Goal: Information Seeking & Learning: Compare options

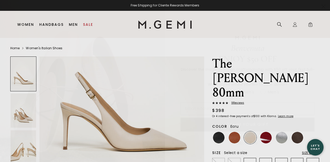
scroll to position [101, 0]
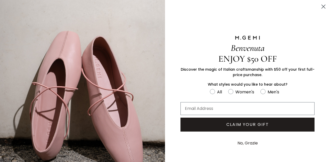
click at [323, 7] on icon "Close dialog" at bounding box center [324, 7] width 4 height 4
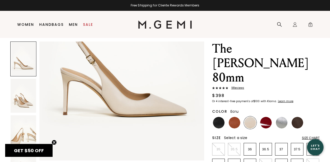
scroll to position [16, 0]
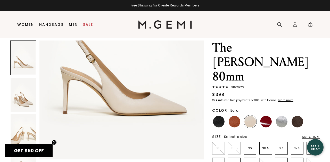
click at [27, 100] on img at bounding box center [24, 95] width 26 height 34
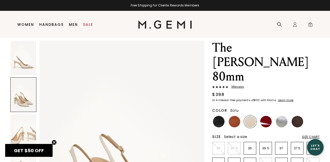
click at [18, 128] on img at bounding box center [24, 131] width 26 height 34
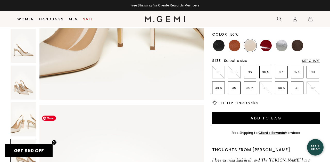
scroll to position [605, 0]
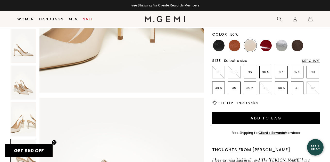
click at [28, 49] on img at bounding box center [24, 46] width 26 height 34
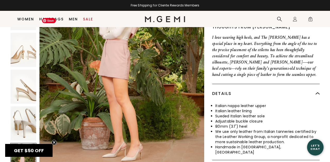
scroll to position [207, 0]
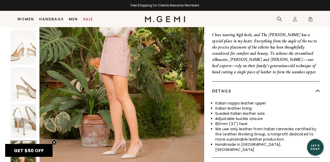
click at [35, 104] on img at bounding box center [24, 121] width 26 height 34
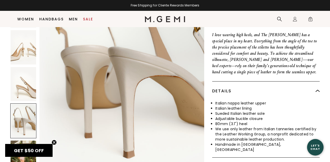
click at [27, 103] on div at bounding box center [23, 120] width 26 height 35
click at [27, 67] on img at bounding box center [24, 84] width 26 height 34
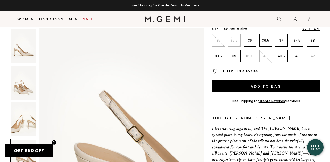
scroll to position [102, 0]
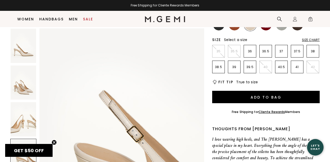
click at [23, 72] on img at bounding box center [24, 83] width 26 height 34
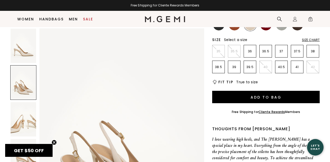
click at [26, 56] on img at bounding box center [24, 46] width 26 height 34
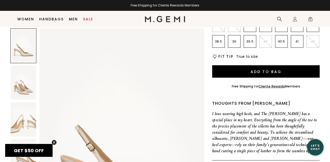
scroll to position [154, 0]
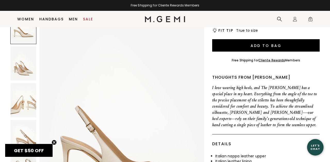
click at [25, 83] on img at bounding box center [24, 100] width 26 height 34
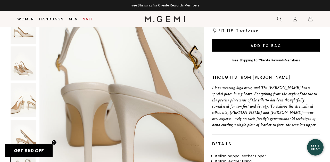
click at [25, 120] on img at bounding box center [24, 137] width 26 height 34
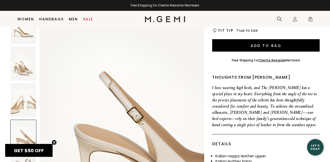
click at [25, 83] on img at bounding box center [24, 100] width 26 height 34
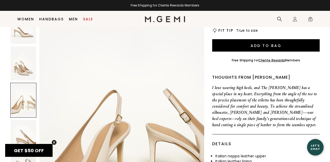
scroll to position [0, 0]
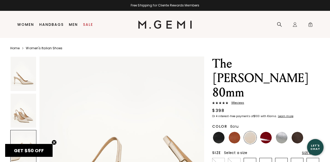
click at [252, 132] on img at bounding box center [250, 138] width 12 height 12
click at [287, 131] on div at bounding box center [281, 137] width 13 height 13
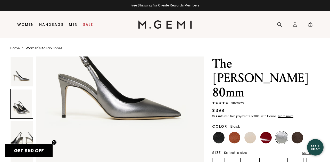
click at [222, 132] on img at bounding box center [219, 138] width 12 height 12
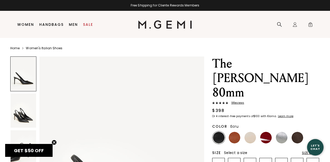
click at [248, 132] on img at bounding box center [250, 138] width 12 height 12
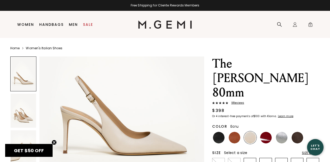
click at [37, 49] on link "Women's Italian Shoes" at bounding box center [44, 48] width 37 height 4
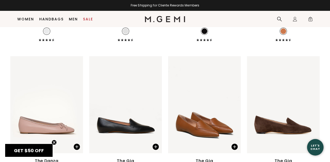
scroll to position [1546, 0]
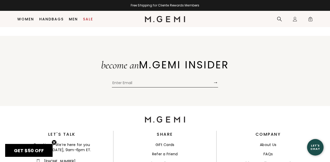
scroll to position [6095, 0]
